Goal: Obtain resource: Obtain resource

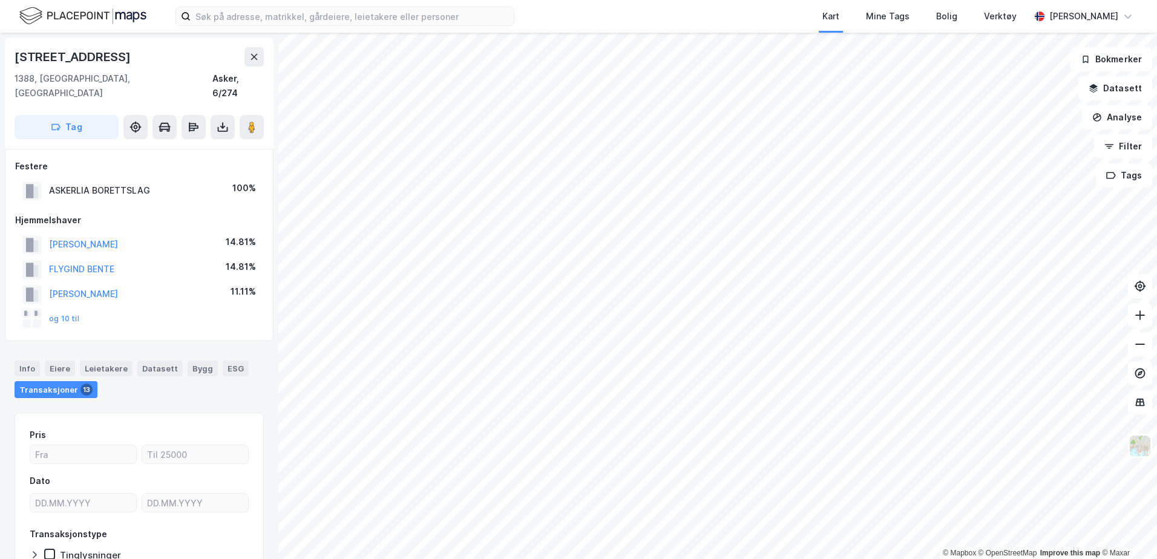
click at [64, 15] on img at bounding box center [82, 15] width 127 height 21
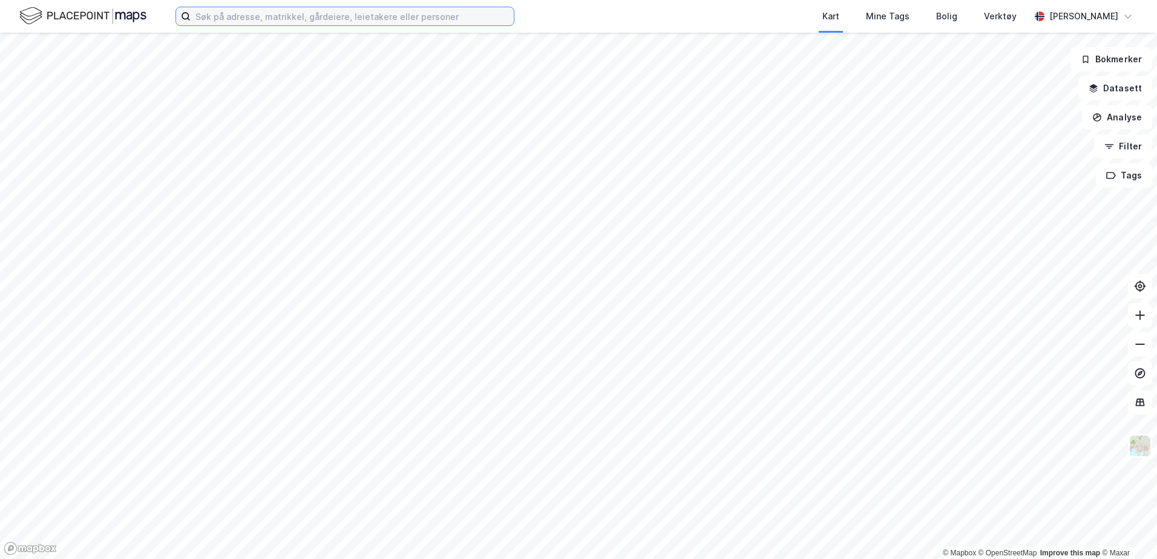
click at [375, 22] on input at bounding box center [352, 16] width 323 height 18
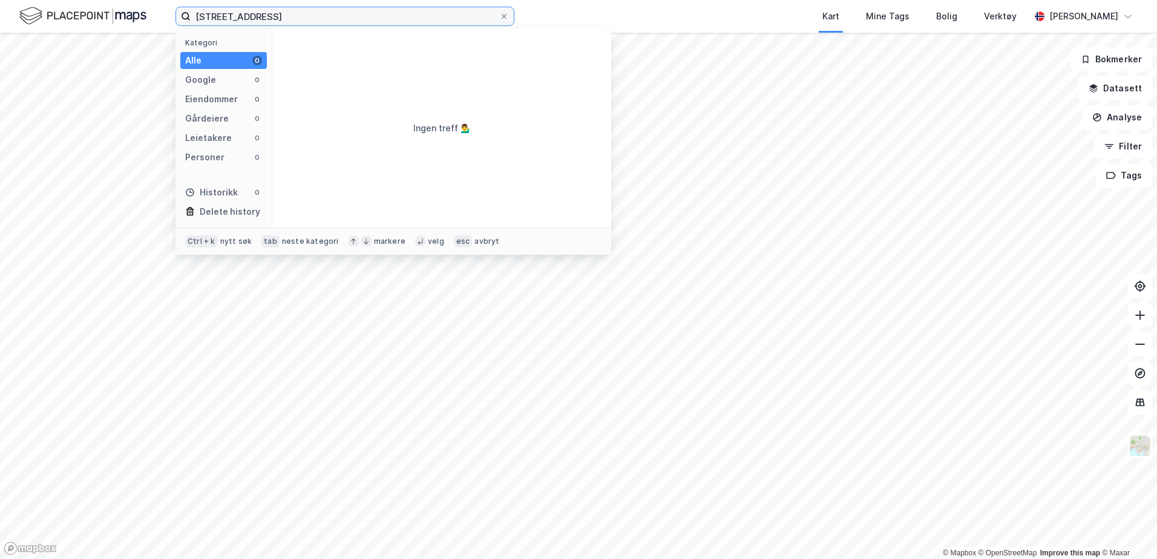
click at [213, 16] on input "[STREET_ADDRESS]" at bounding box center [345, 16] width 309 height 18
type input "[STREET_ADDRESS]"
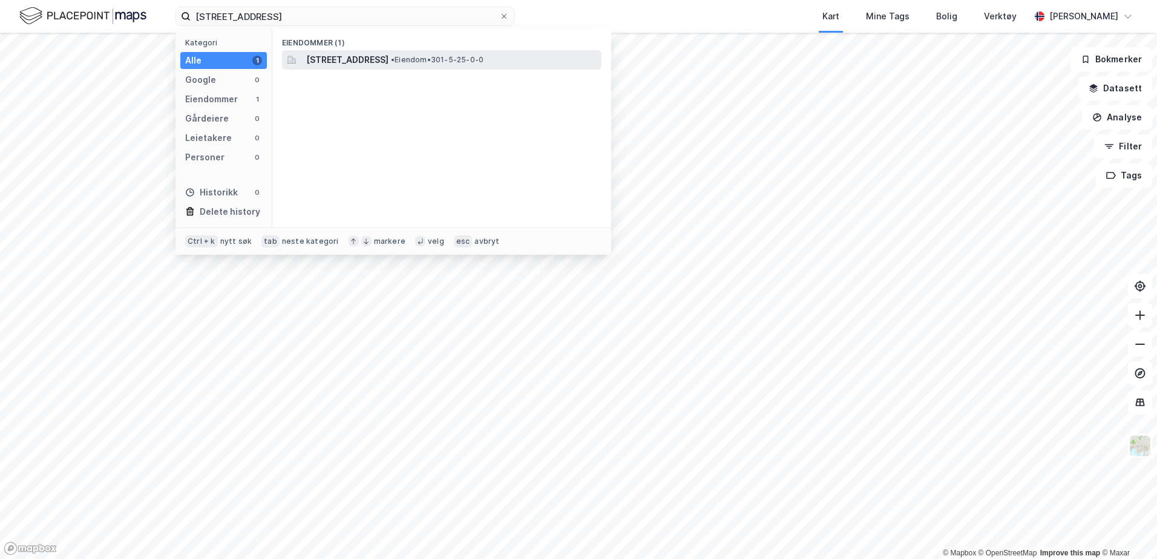
click at [354, 64] on span "[STREET_ADDRESS]" at bounding box center [347, 60] width 82 height 15
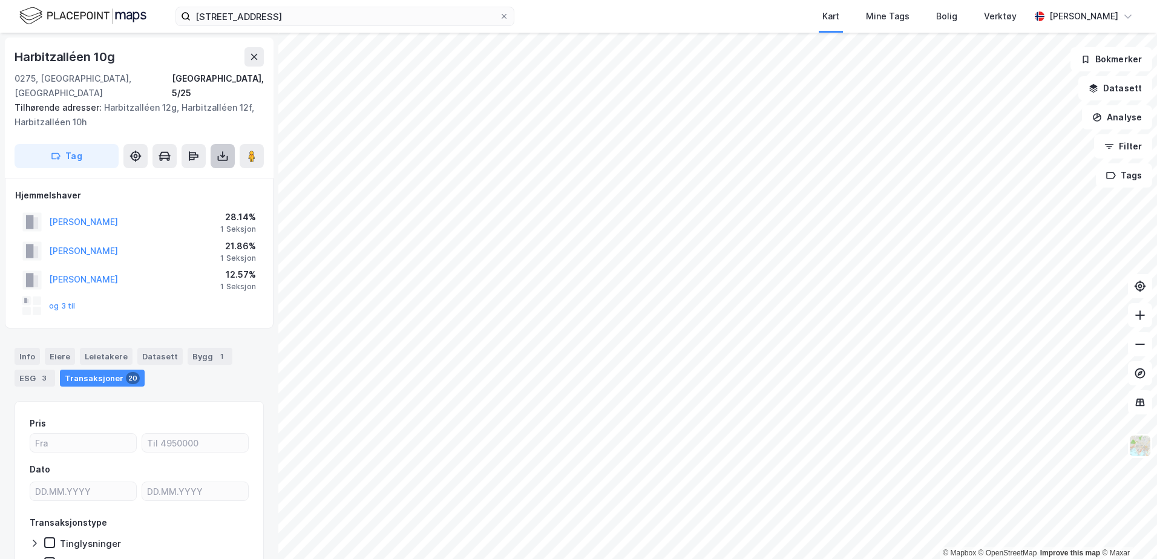
click at [223, 150] on icon at bounding box center [223, 156] width 12 height 12
drag, startPoint x: 188, startPoint y: 169, endPoint x: 213, endPoint y: 168, distance: 25.4
click at [188, 175] on div "Last ned grunnbok" at bounding box center [163, 180] width 70 height 10
